Goal: Task Accomplishment & Management: Use online tool/utility

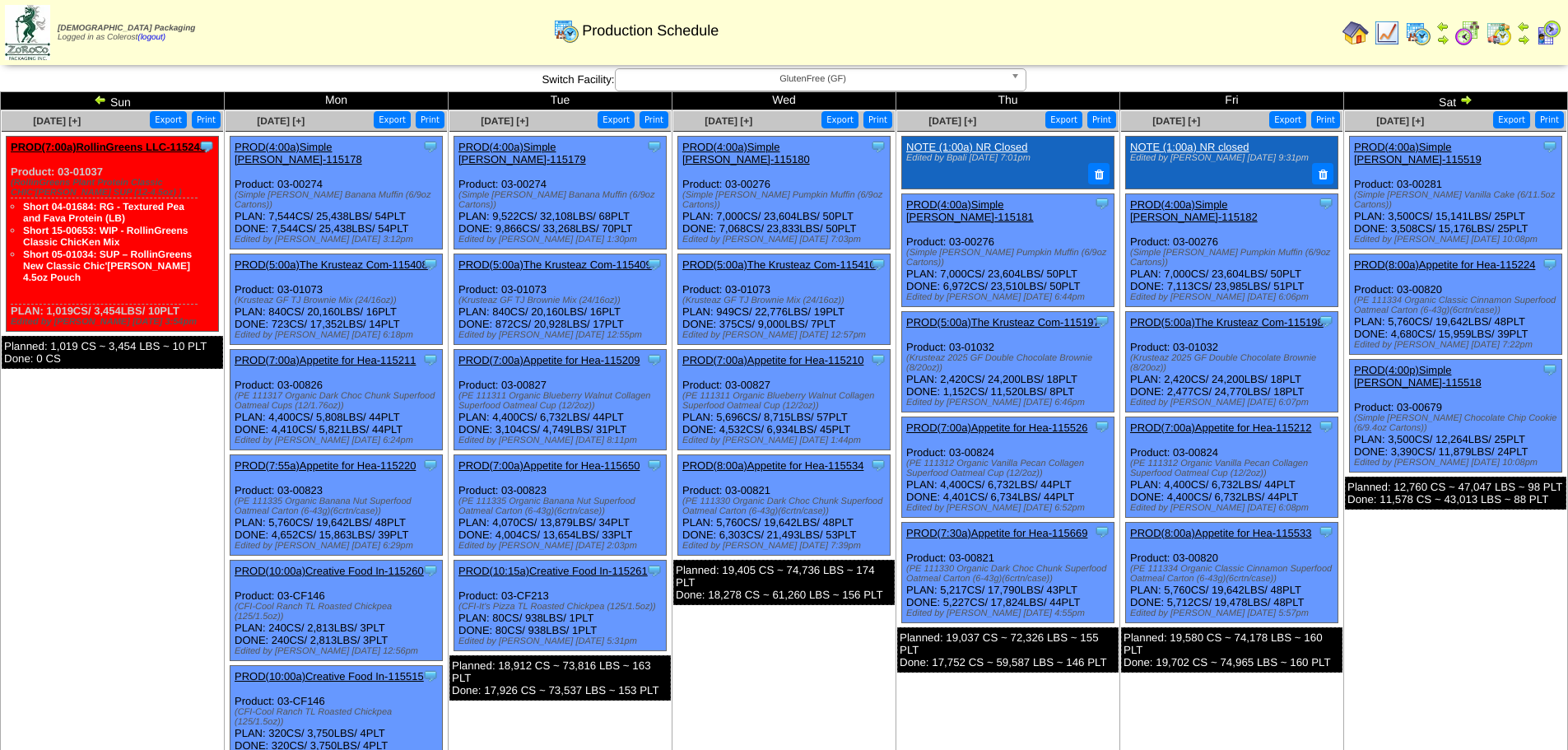
click at [1056, 117] on button "Export" at bounding box center [1064, 120] width 37 height 17
click at [1295, 122] on button "Export" at bounding box center [1287, 120] width 37 height 17
click at [1507, 118] on button "Export" at bounding box center [1511, 120] width 37 height 17
click at [785, 86] on span "GlutenFree (GF)" at bounding box center [813, 79] width 382 height 19
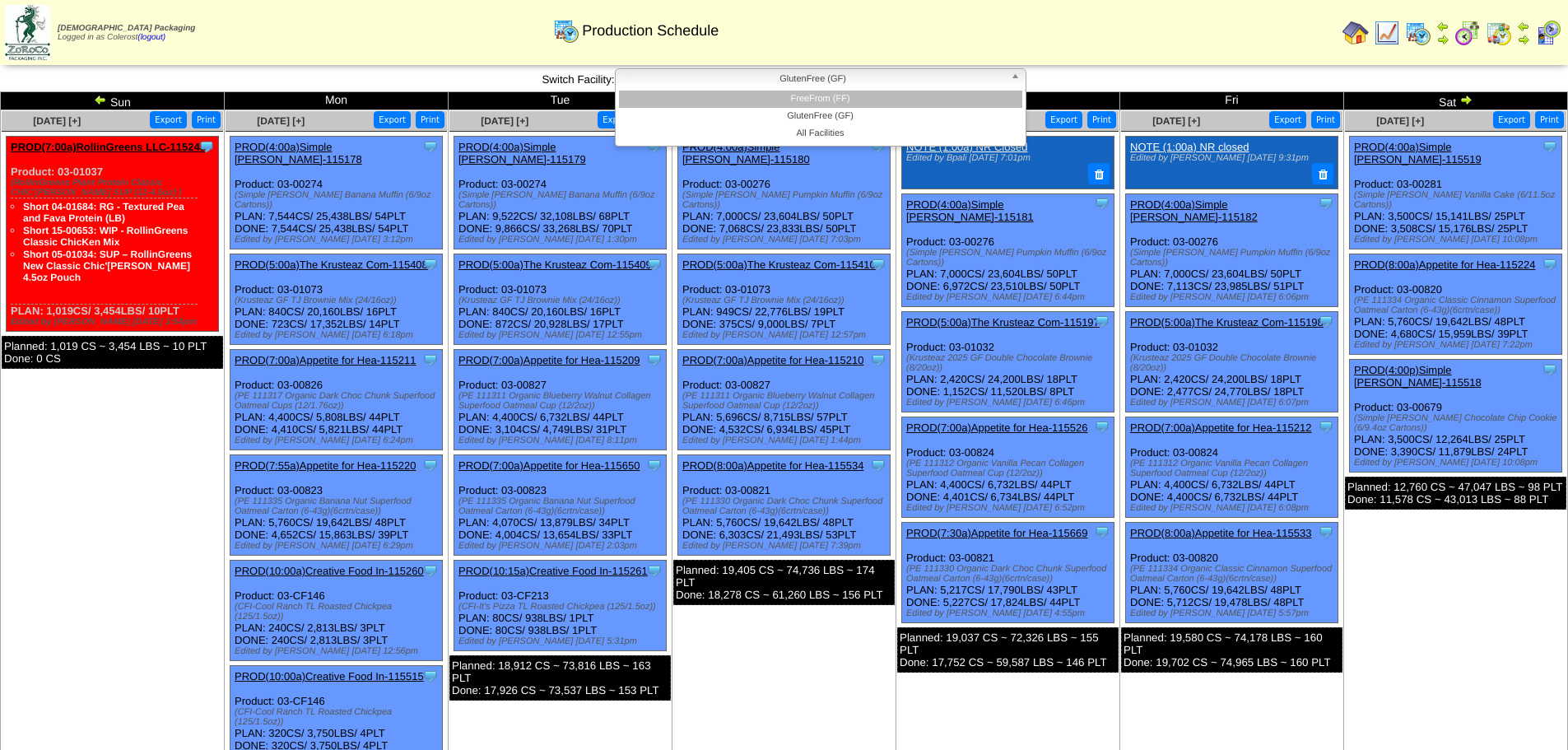
click at [791, 99] on li "FreeFrom (FF)" at bounding box center [820, 100] width 403 height 17
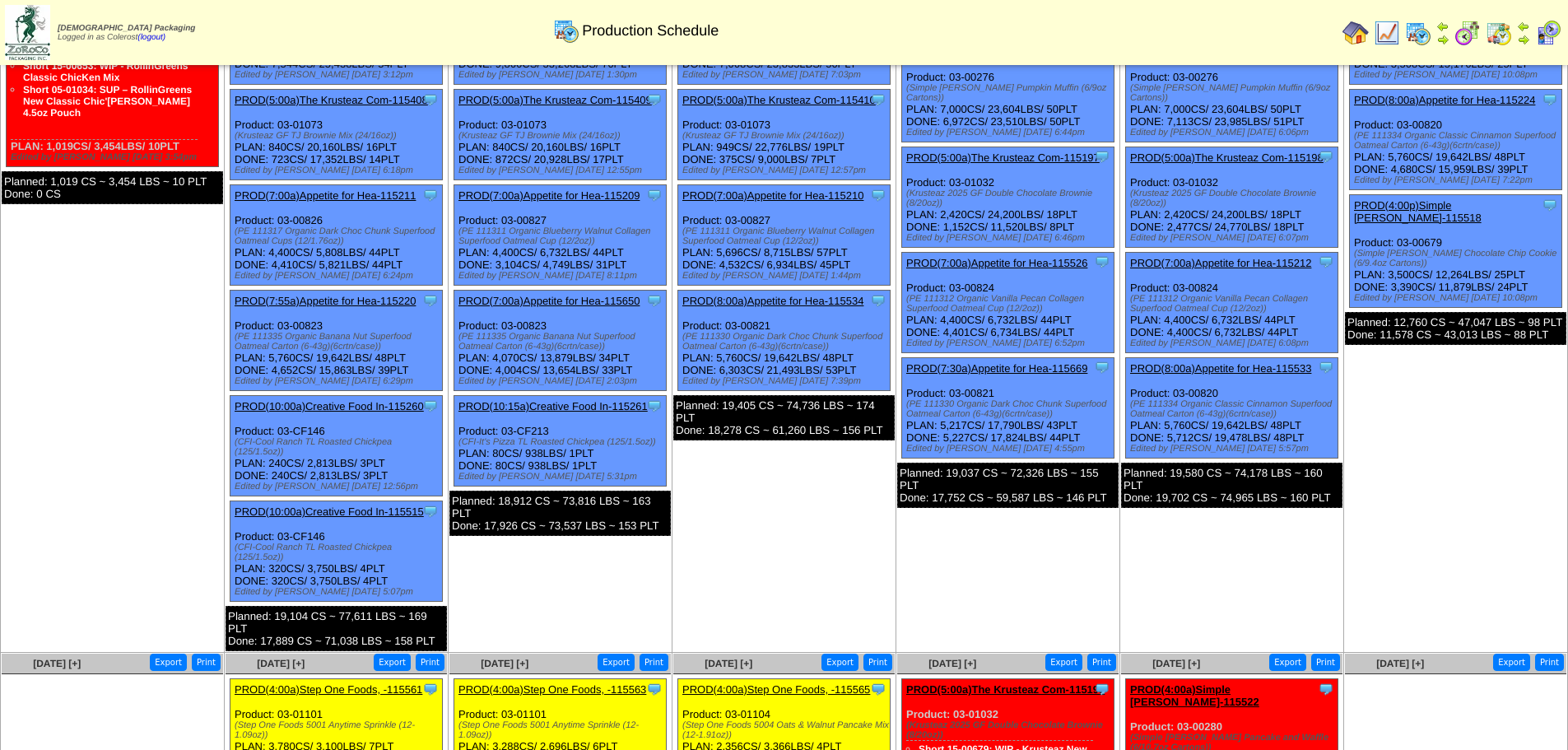
scroll to position [82, 0]
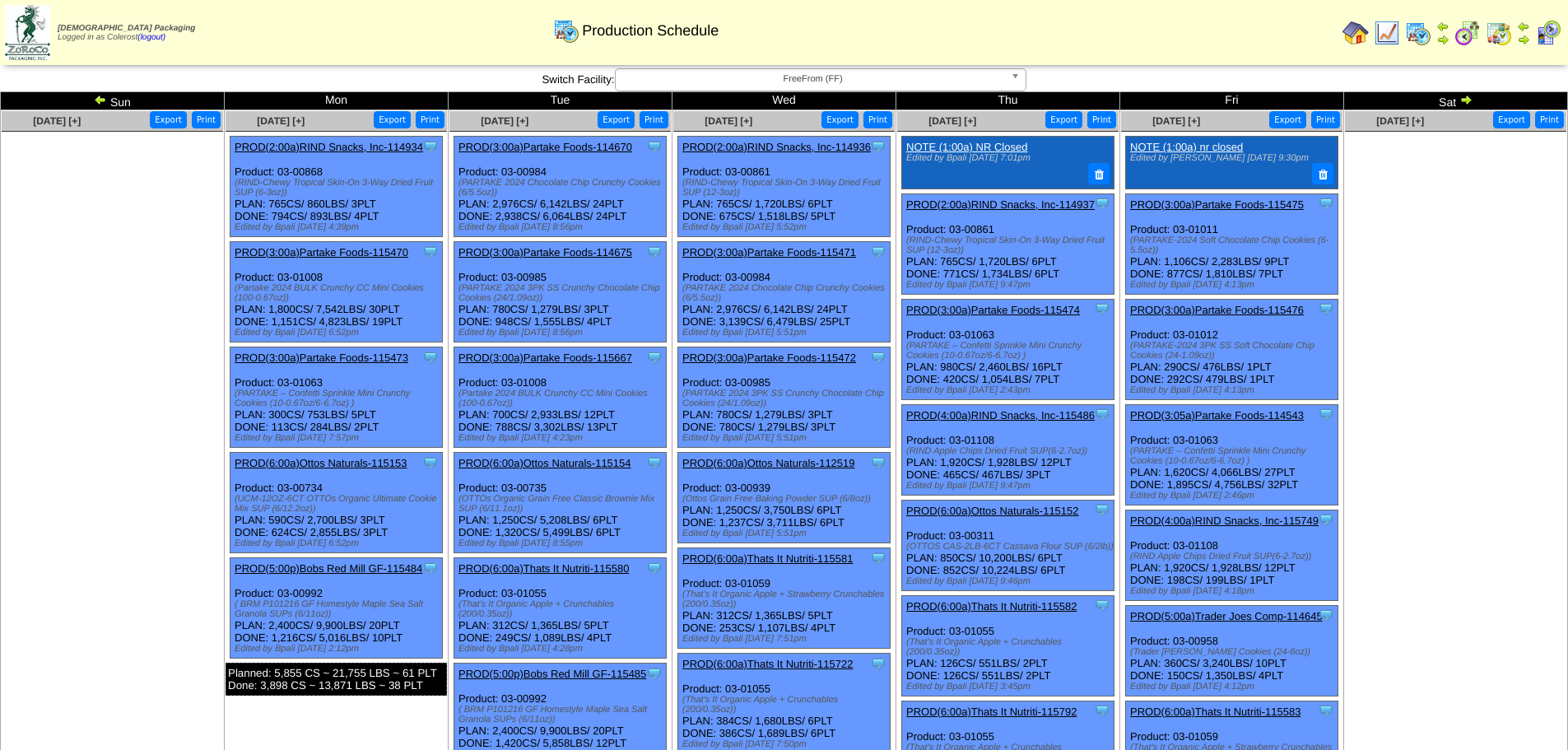
click at [1065, 122] on button "Export" at bounding box center [1064, 120] width 37 height 17
click at [1285, 120] on button "Export" at bounding box center [1287, 120] width 37 height 17
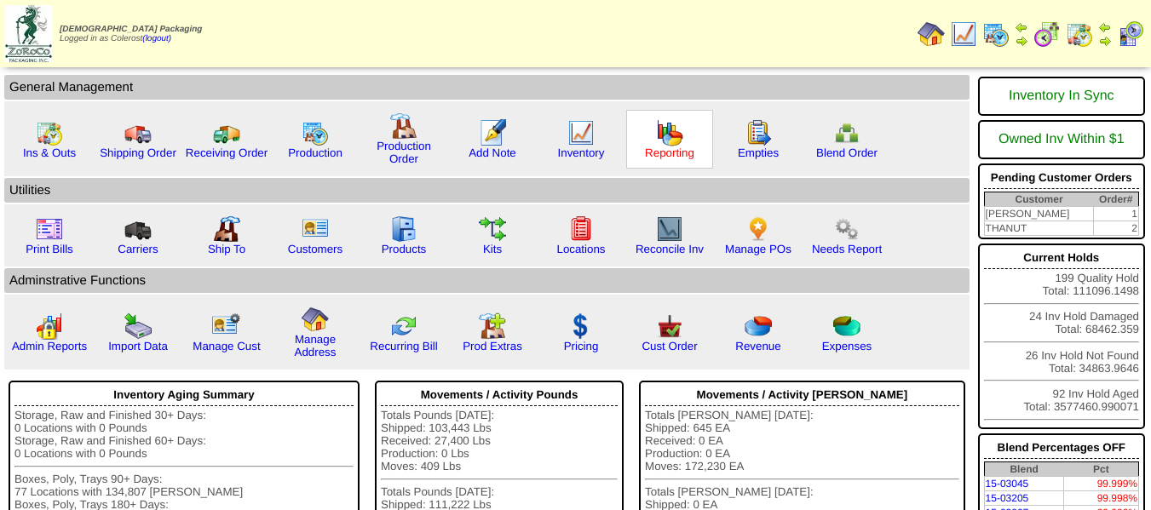
click at [654, 151] on link "Reporting" at bounding box center [669, 153] width 49 height 13
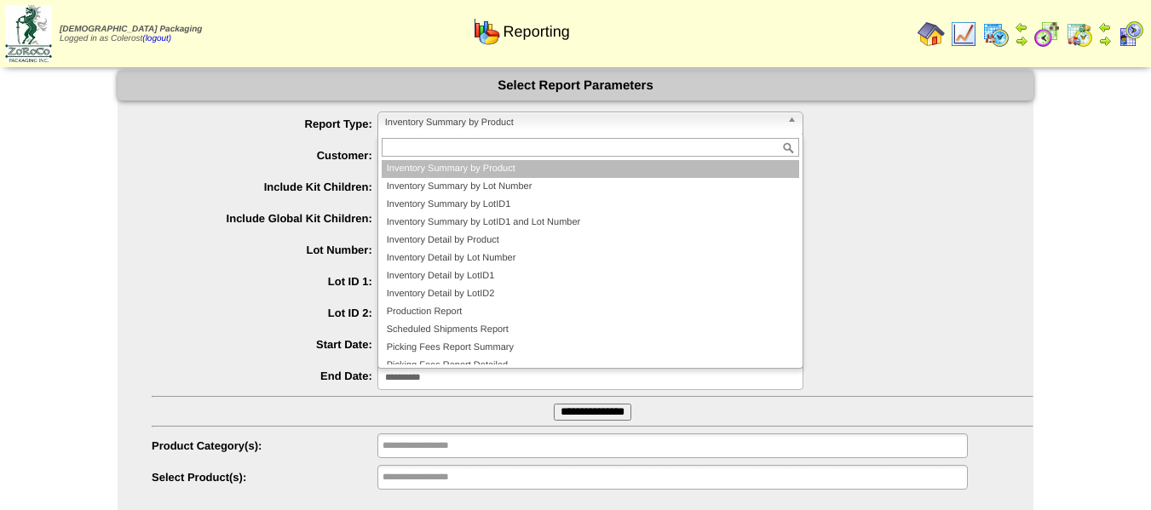
click at [482, 128] on span "Inventory Summary by Product" at bounding box center [582, 122] width 395 height 20
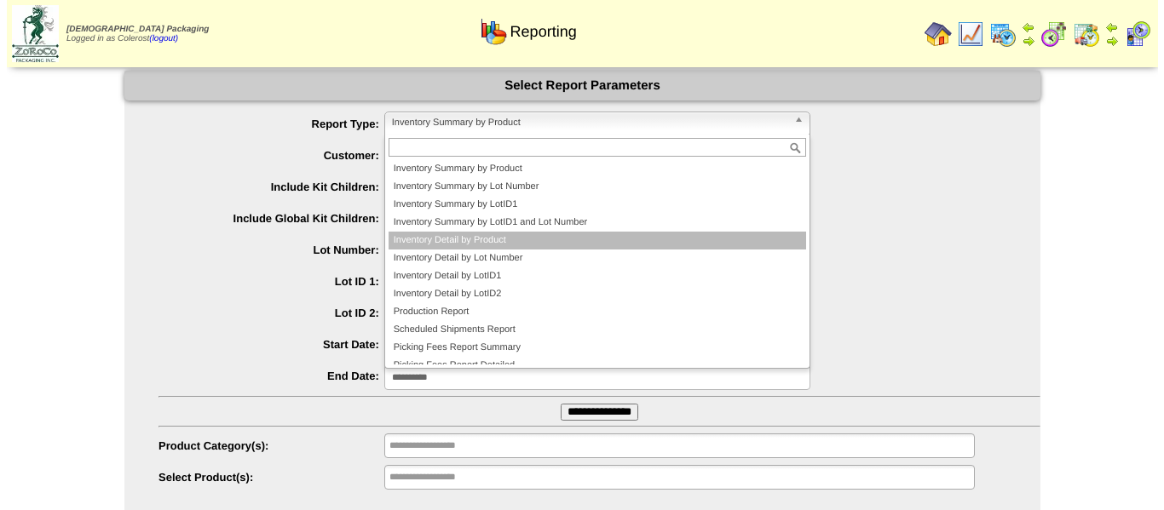
scroll to position [46, 0]
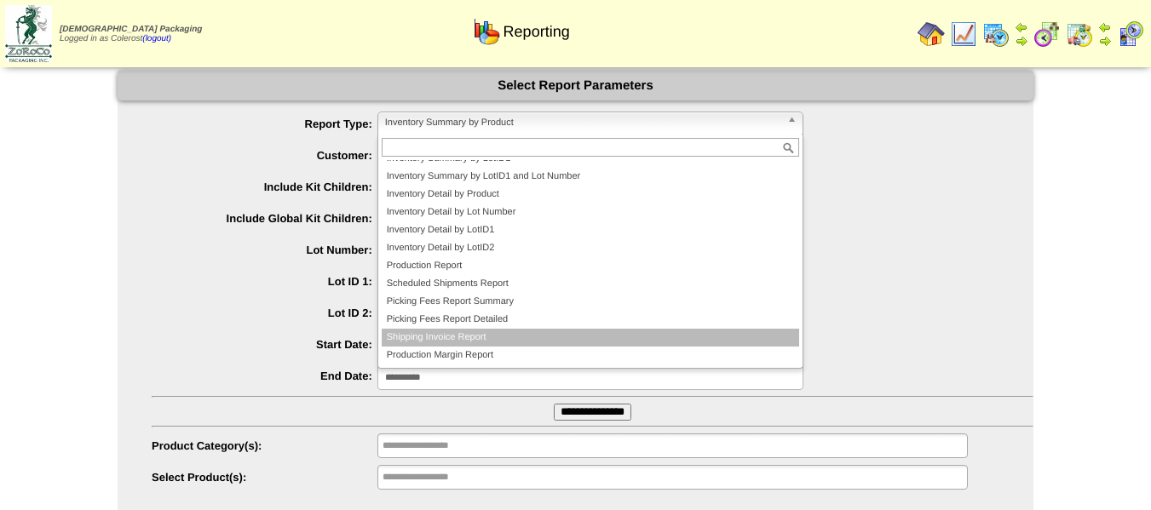
click at [449, 335] on li "Shipping Invoice Report" at bounding box center [590, 338] width 417 height 18
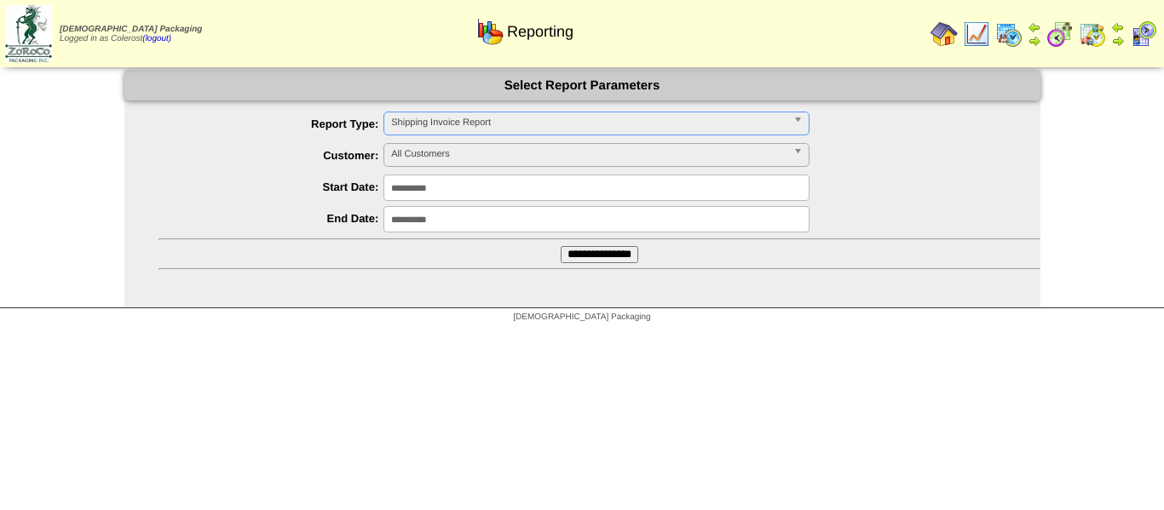
click at [445, 164] on span "All Customers" at bounding box center [588, 154] width 395 height 20
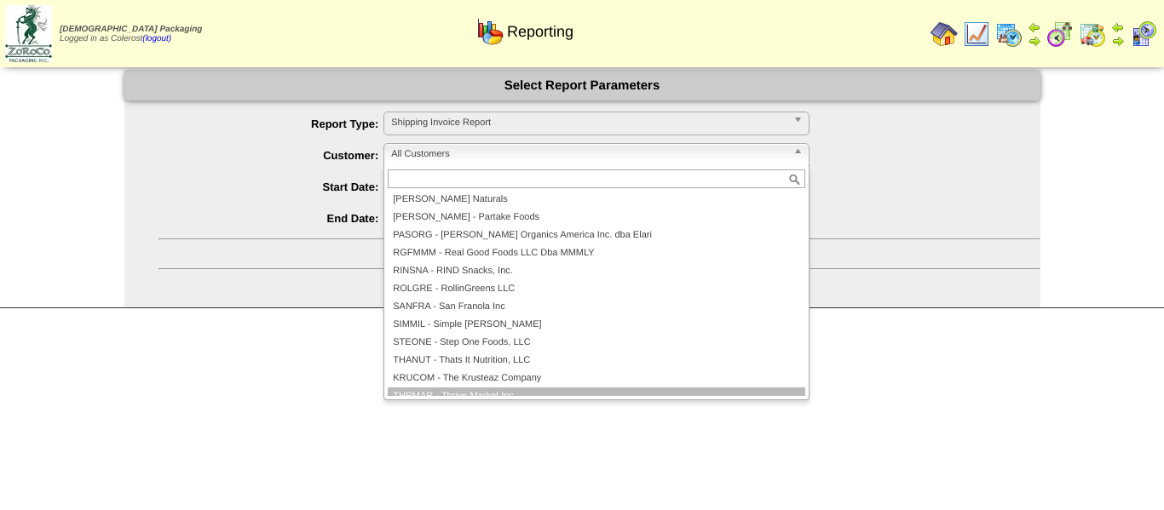
scroll to position [426, 0]
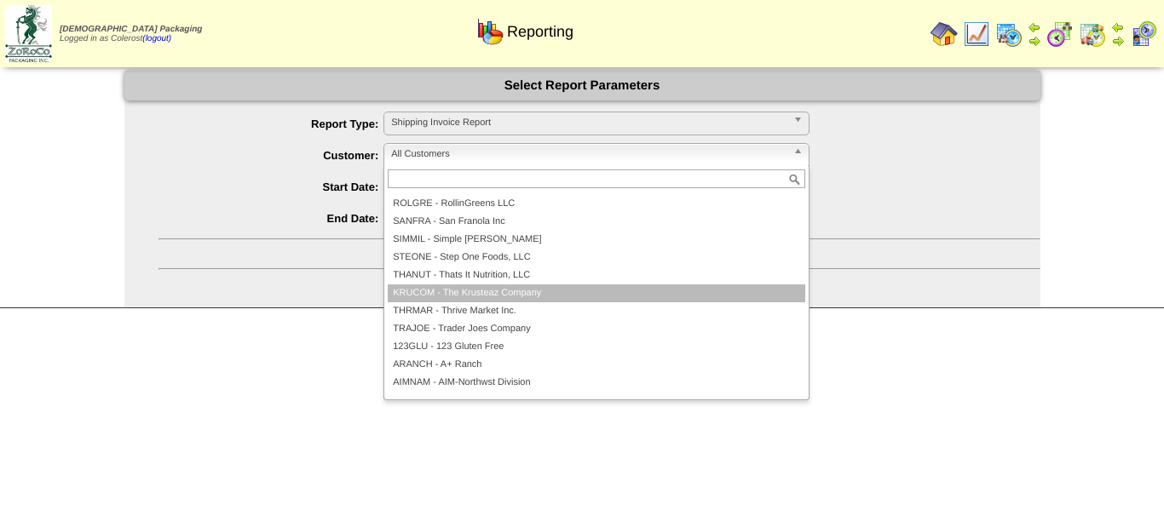
click at [456, 291] on li "KRUCOM - The Krusteaz Company" at bounding box center [596, 293] width 417 height 18
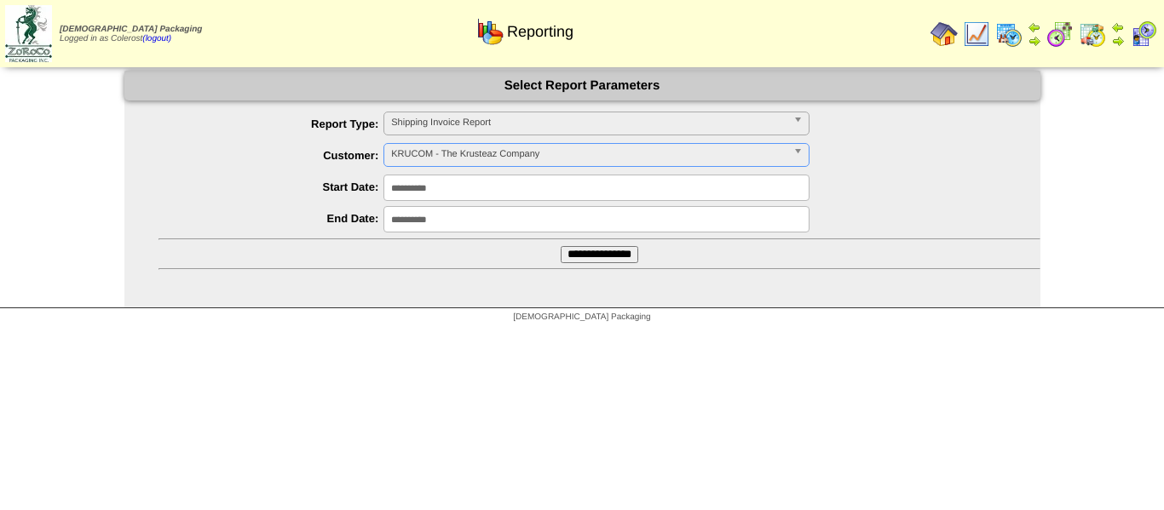
click at [616, 249] on input "**********" at bounding box center [599, 254] width 78 height 17
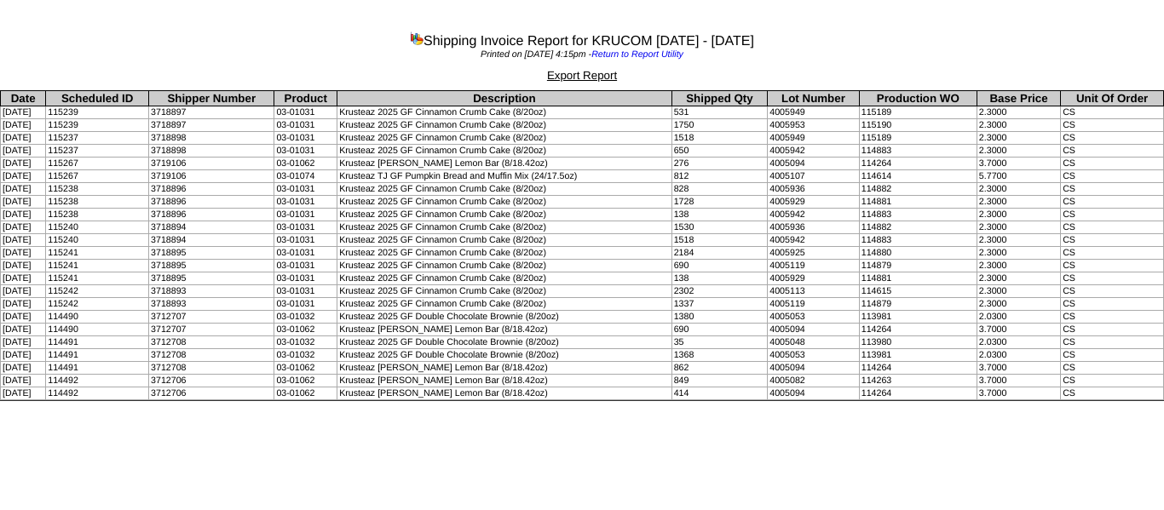
click at [174, 43] on div "Shipping Invoice Report for KRUCOM 08/01/2025 - 08/26/2025" at bounding box center [582, 37] width 1164 height 23
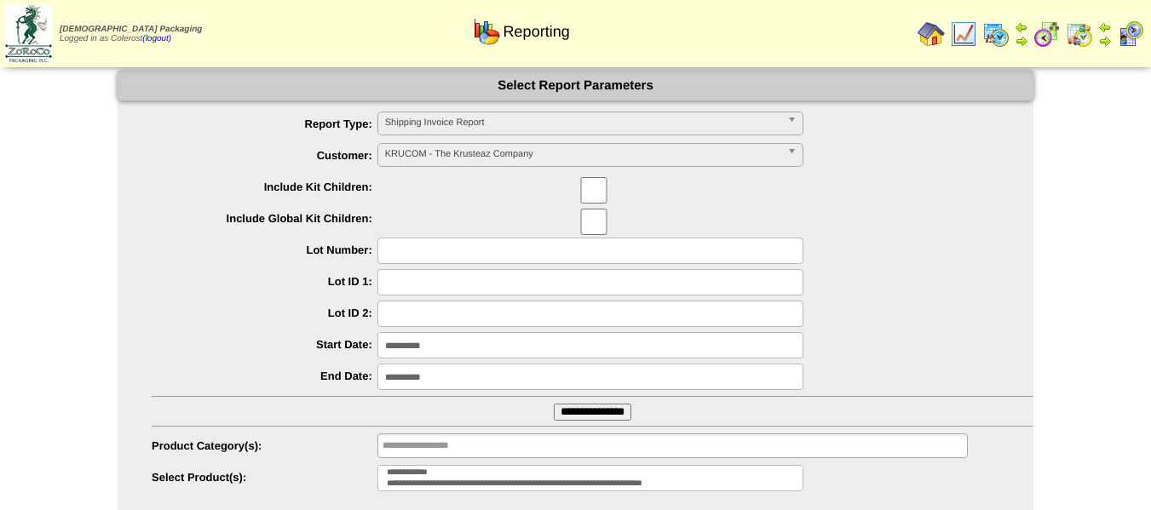
select select
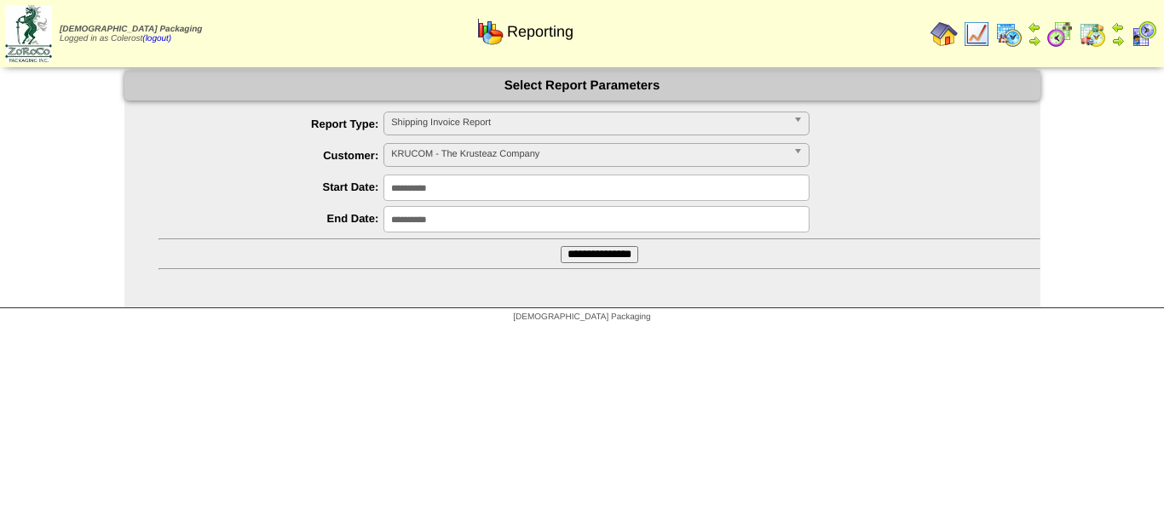
drag, startPoint x: 489, startPoint y: 135, endPoint x: 487, endPoint y: 143, distance: 8.7
click at [489, 135] on div "Shipping Invoice Report" at bounding box center [596, 124] width 426 height 24
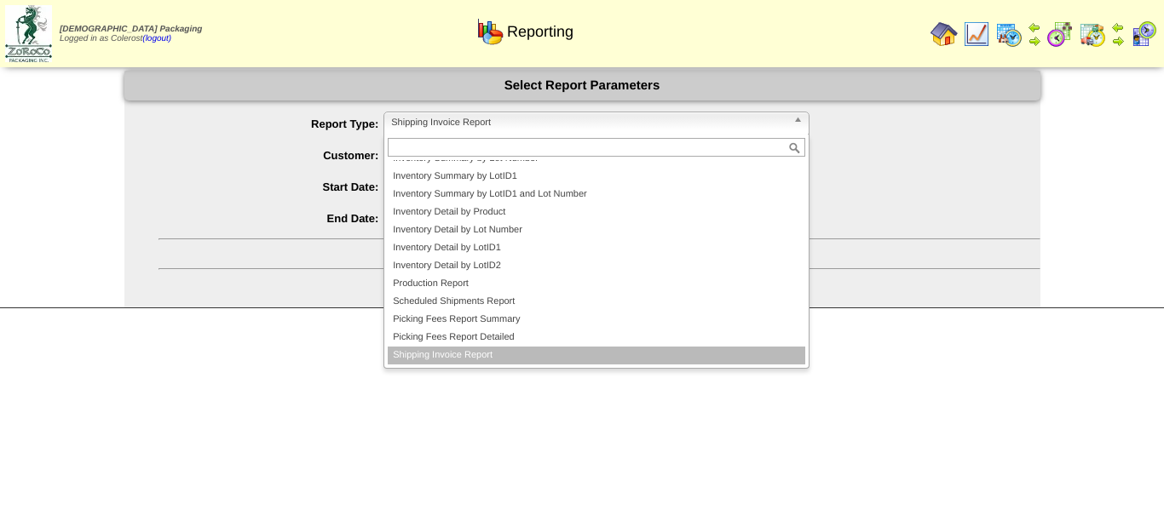
click at [277, 130] on label "Report Type:" at bounding box center [271, 124] width 226 height 13
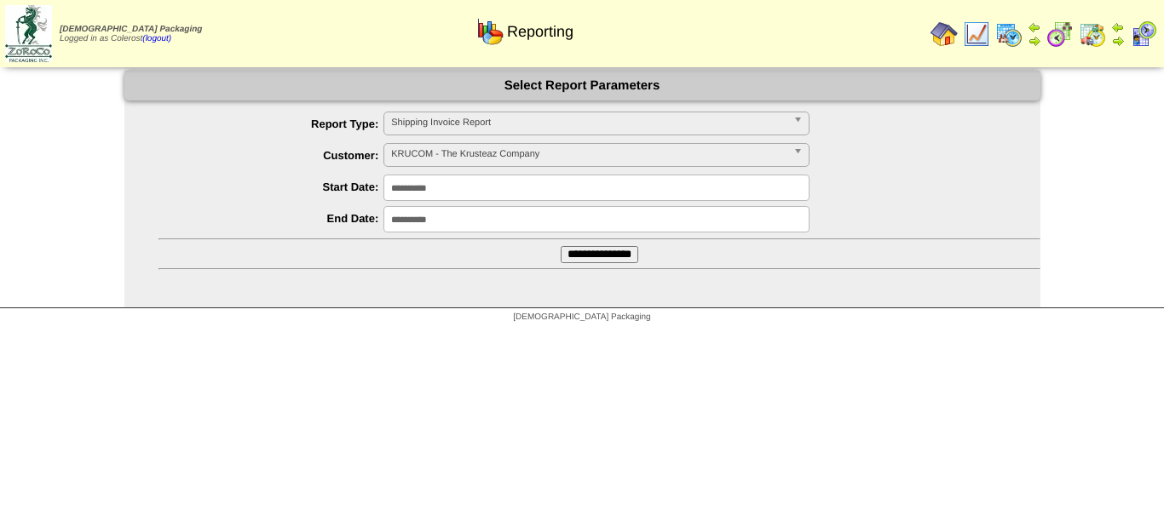
click at [426, 157] on span "KRUCOM - The Krusteaz Company" at bounding box center [588, 154] width 395 height 20
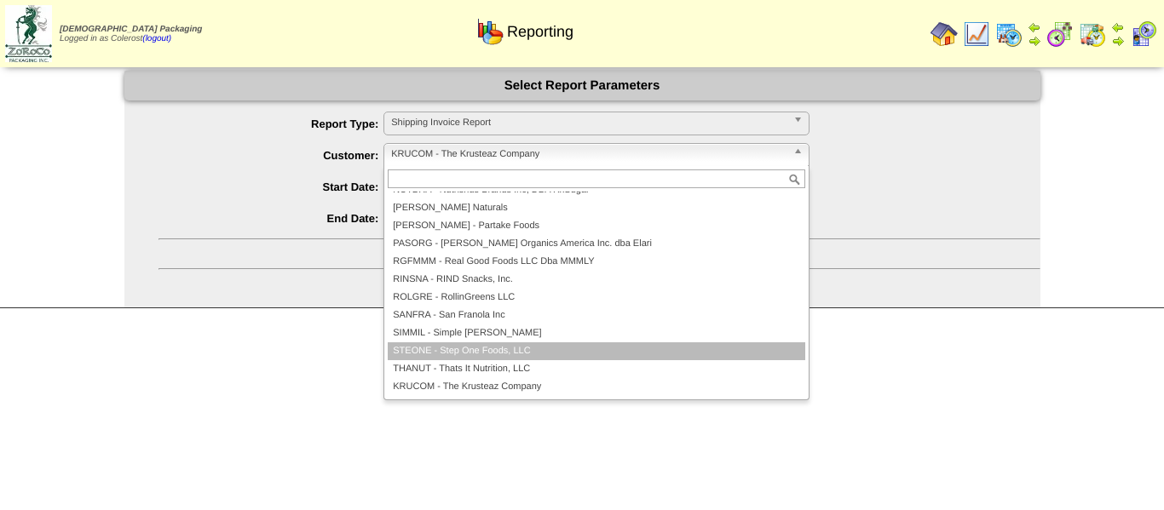
scroll to position [417, 0]
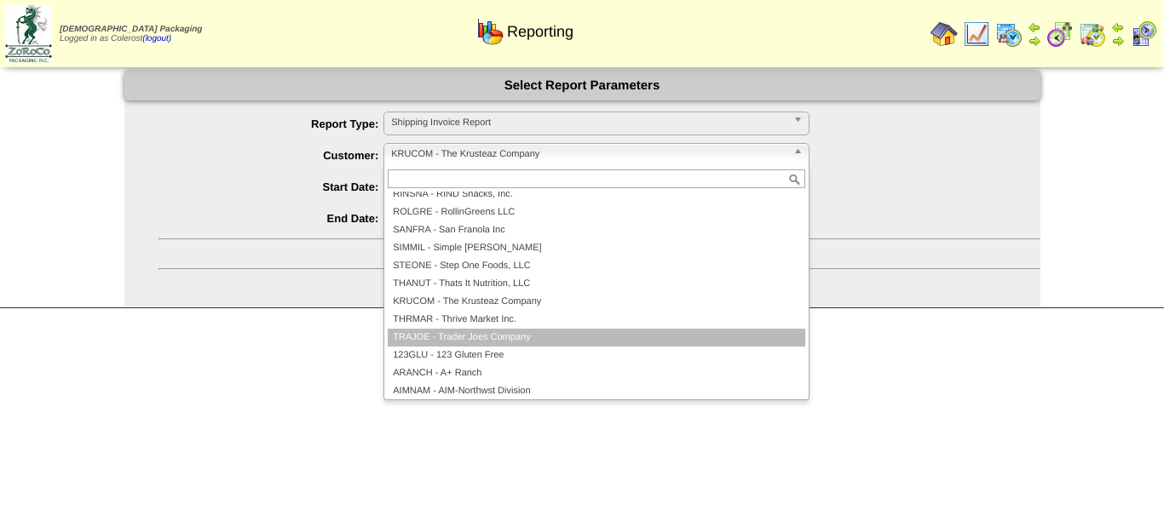
click at [443, 336] on li "TRAJOE - Trader Joes Company" at bounding box center [596, 338] width 417 height 18
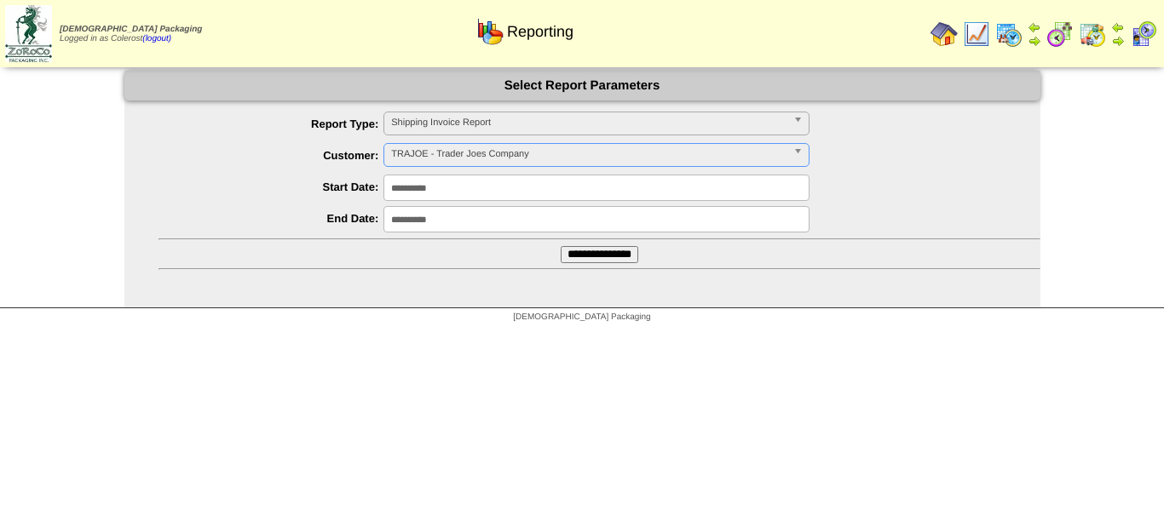
click at [575, 248] on input "**********" at bounding box center [599, 254] width 78 height 17
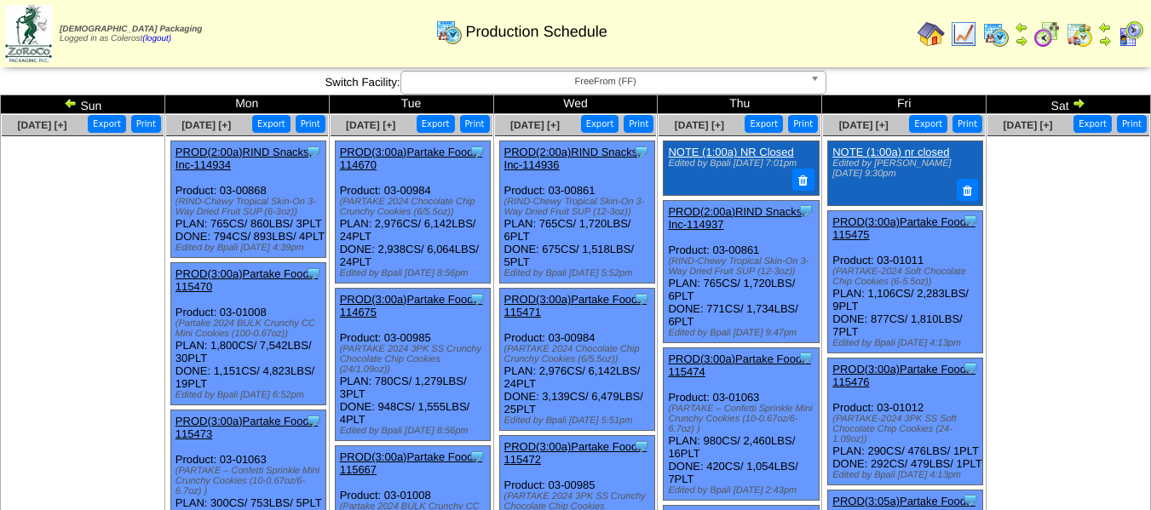
click at [631, 83] on span "FreeFrom (FF)" at bounding box center [605, 82] width 395 height 20
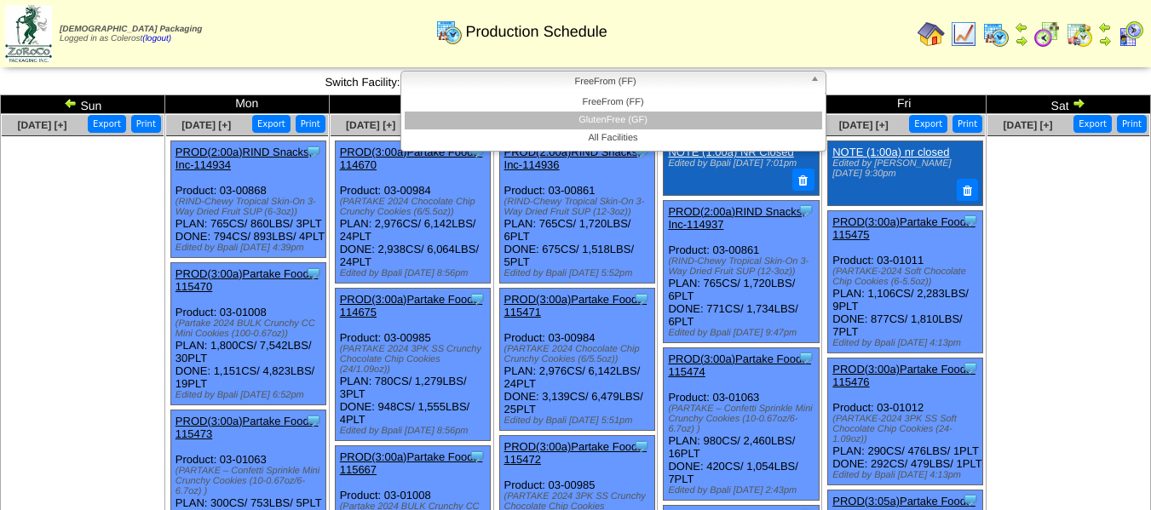
click at [625, 117] on li "GlutenFree (GF)" at bounding box center [613, 121] width 417 height 18
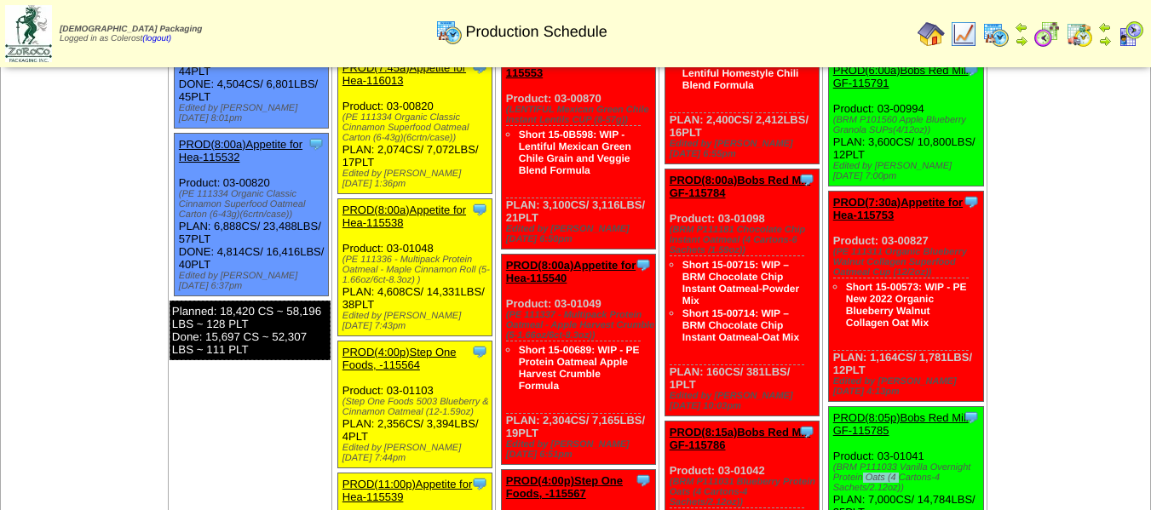
scroll to position [1377, 0]
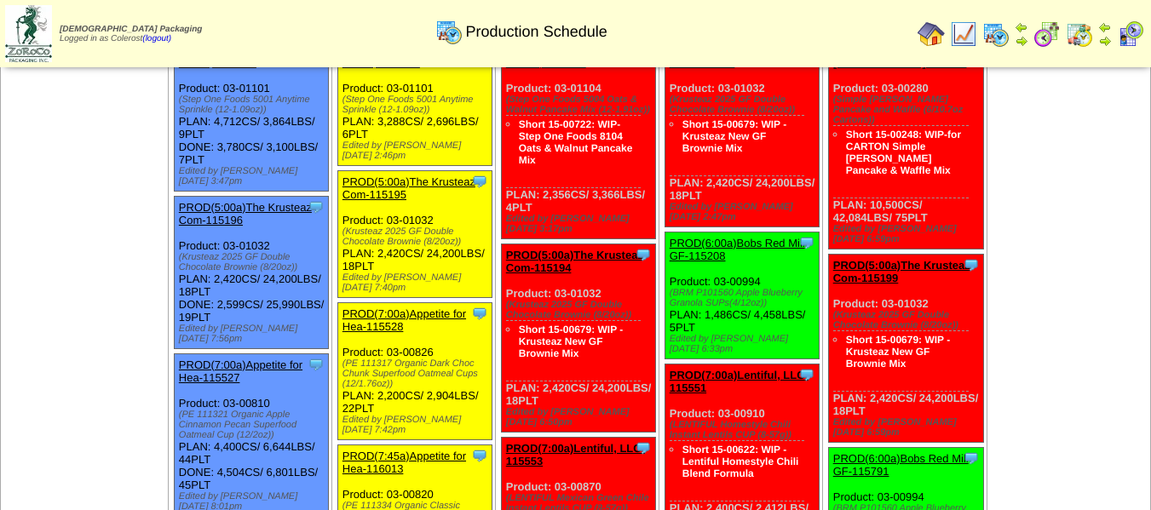
scroll to position [939, 0]
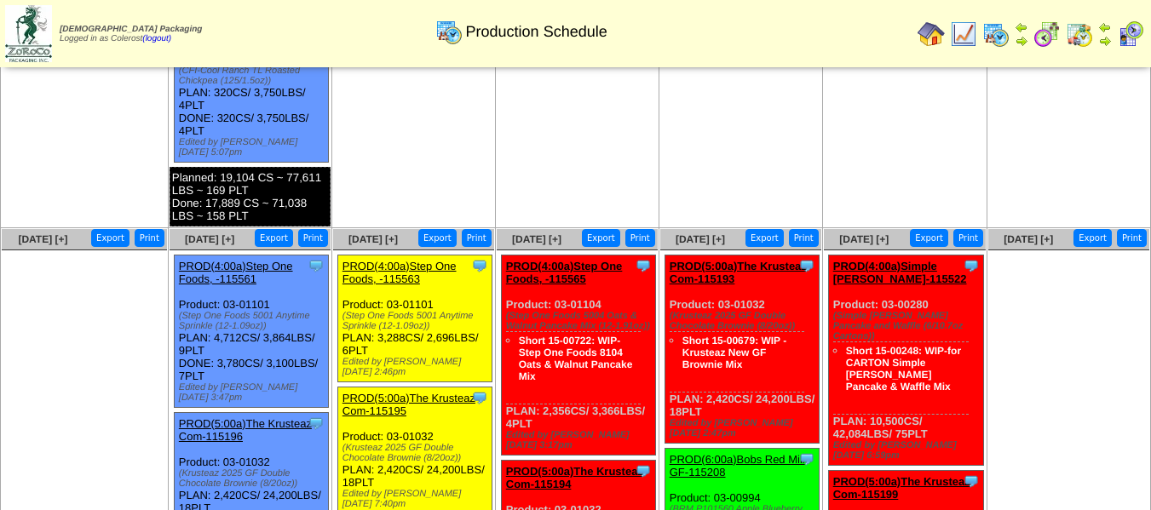
click at [1050, 333] on ul at bounding box center [1068, 378] width 161 height 256
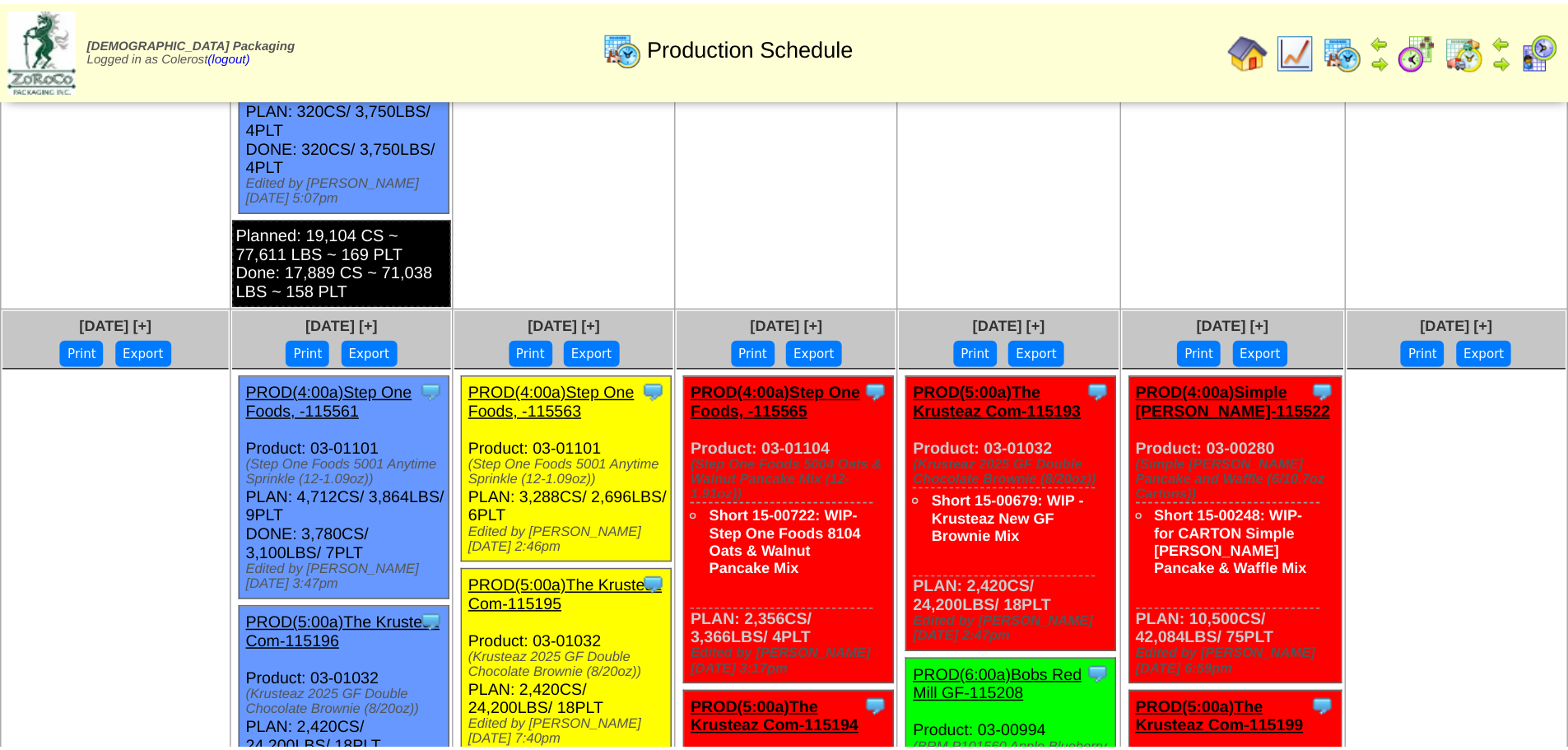
scroll to position [621, 0]
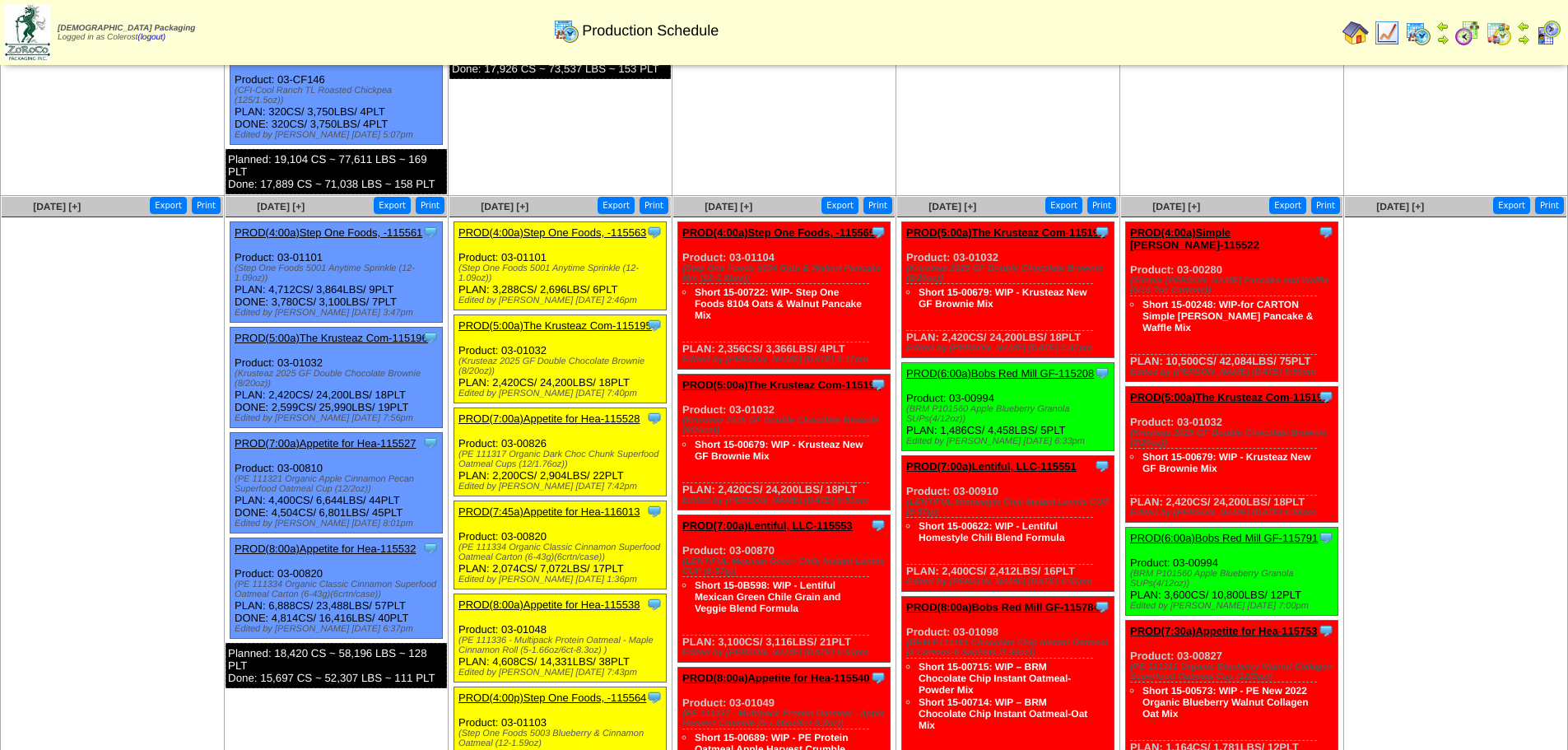
drag, startPoint x: 682, startPoint y: 102, endPoint x: 635, endPoint y: 19, distance: 95.4
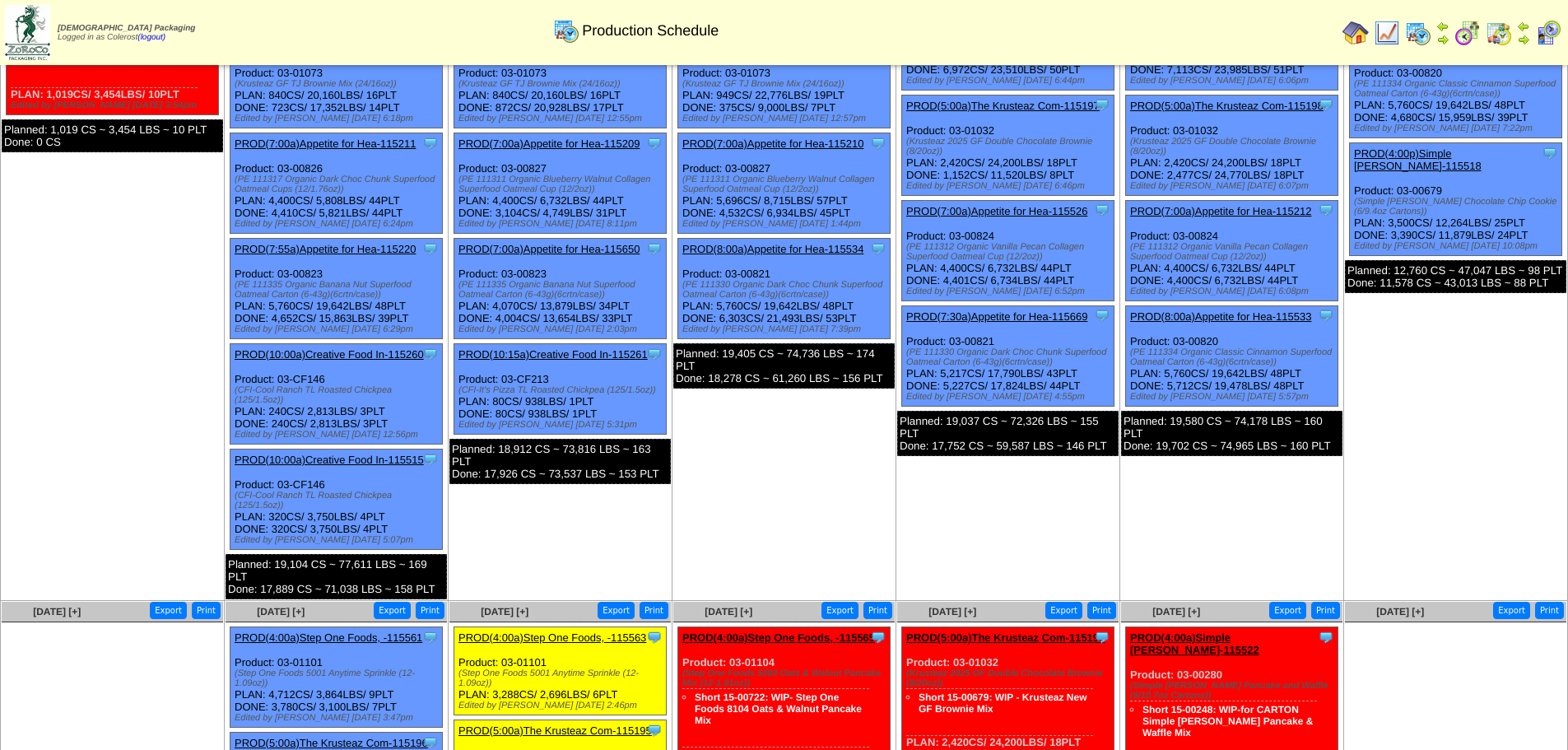
scroll to position [0, 0]
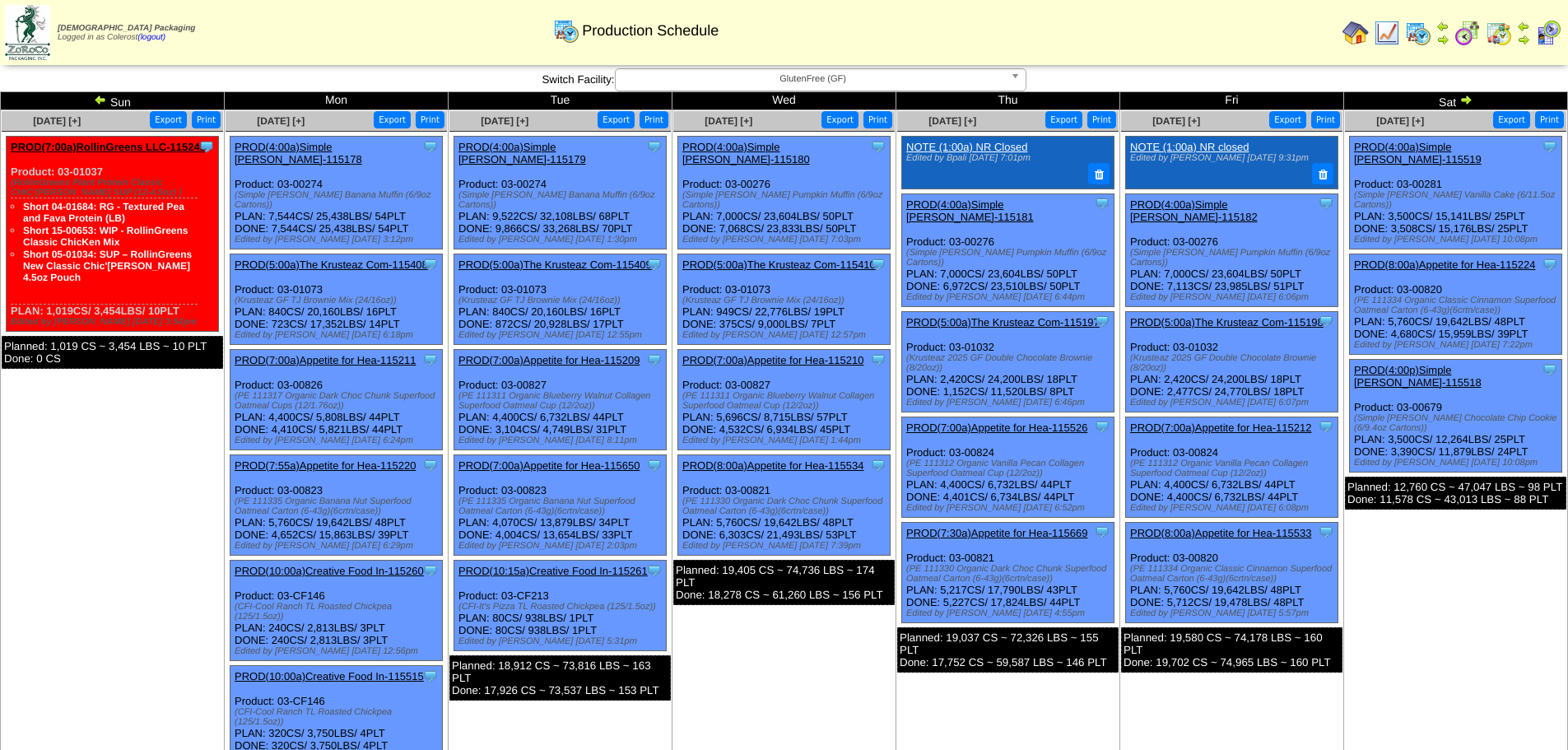
click at [1124, 102] on img at bounding box center [1466, 100] width 14 height 14
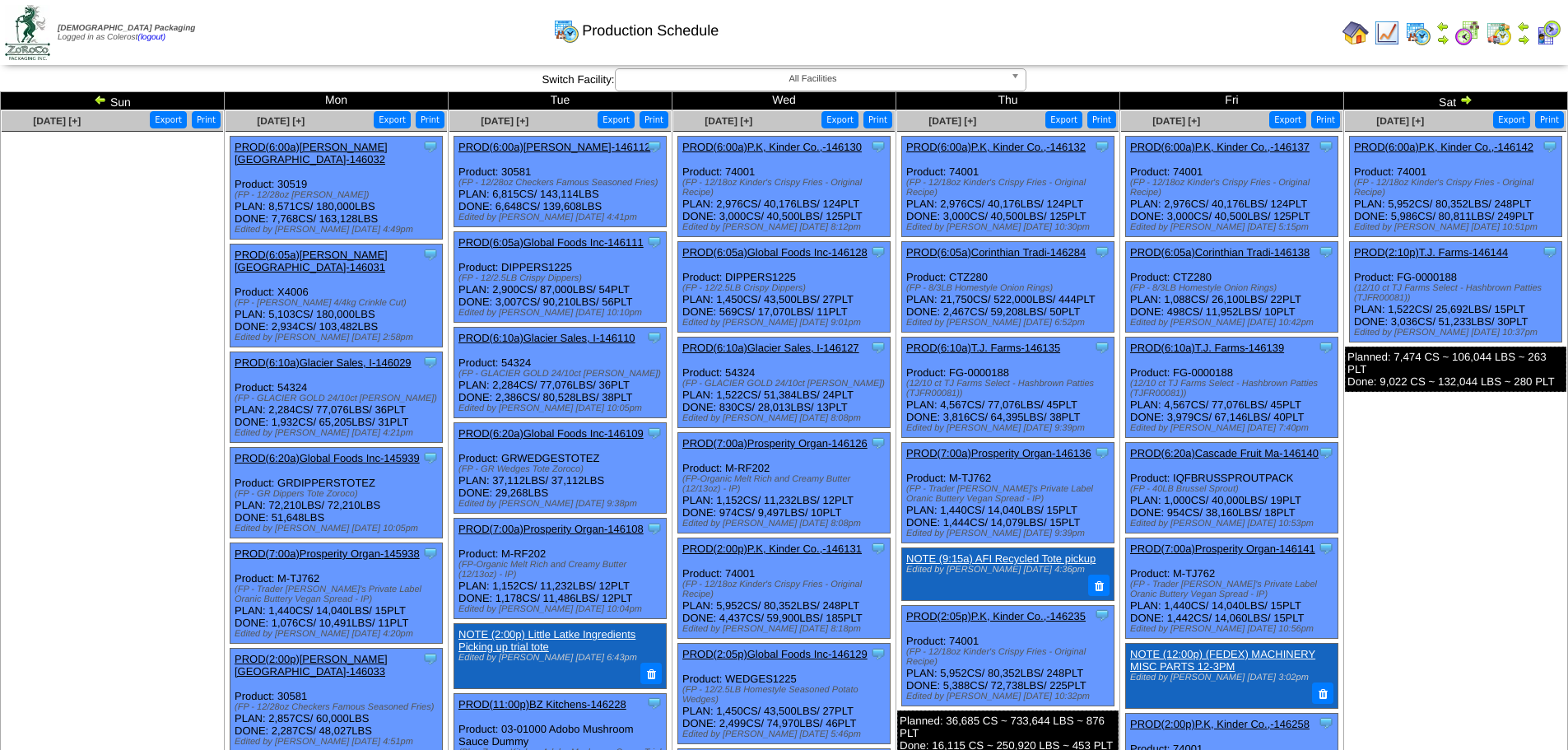
click at [1473, 101] on td "Sat" at bounding box center [1456, 101] width 224 height 18
click at [1468, 99] on img at bounding box center [1466, 100] width 14 height 14
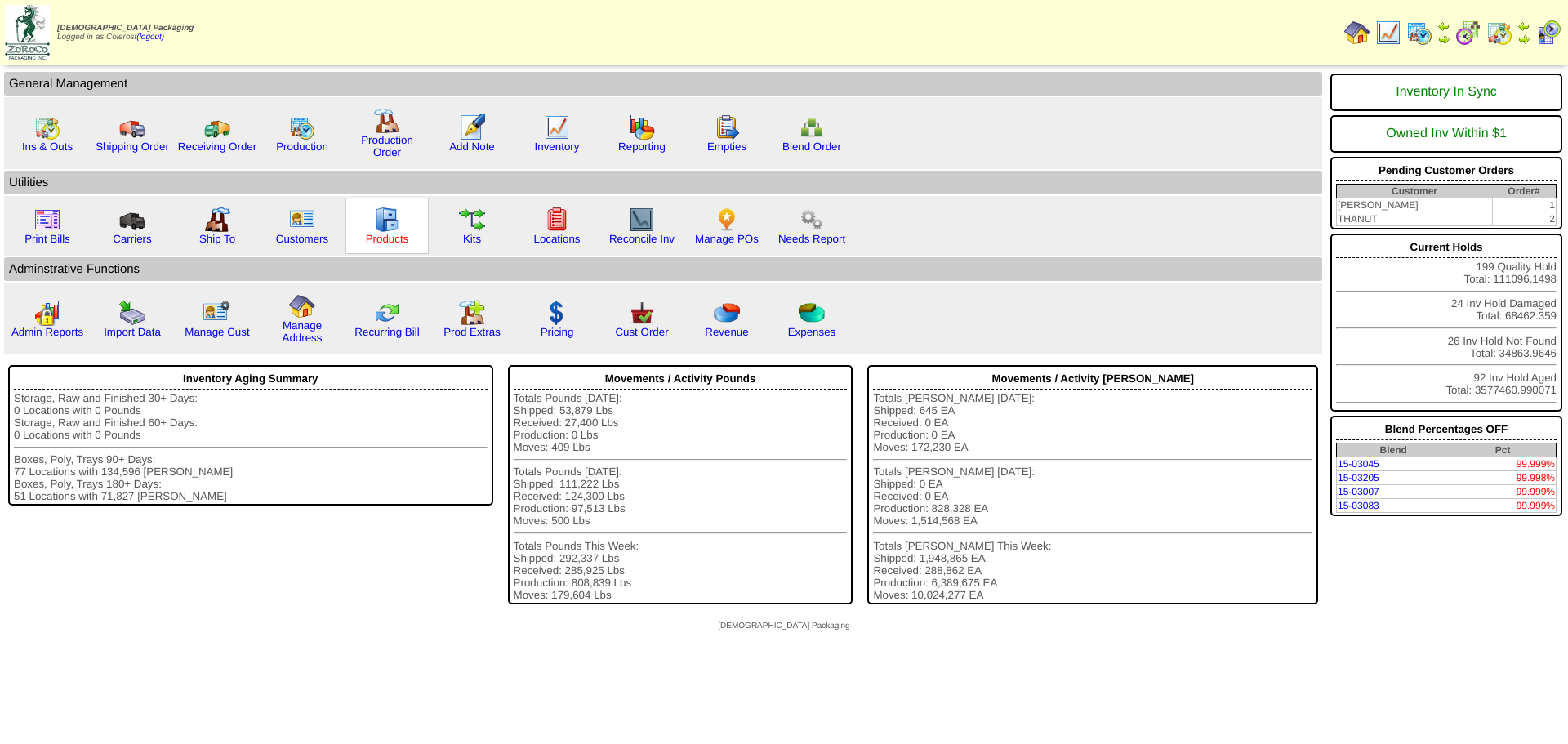
click at [395, 238] on link "Products" at bounding box center [387, 239] width 43 height 12
